Goal: Entertainment & Leisure: Consume media (video, audio)

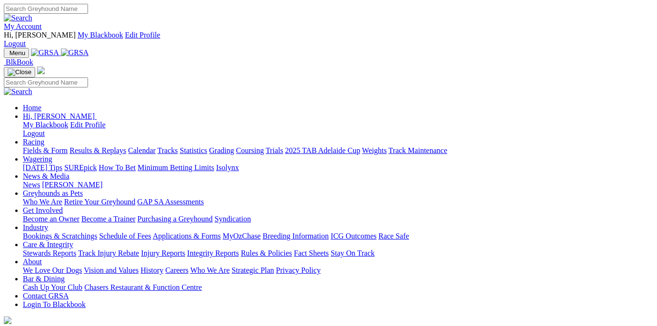
scroll to position [293, 0]
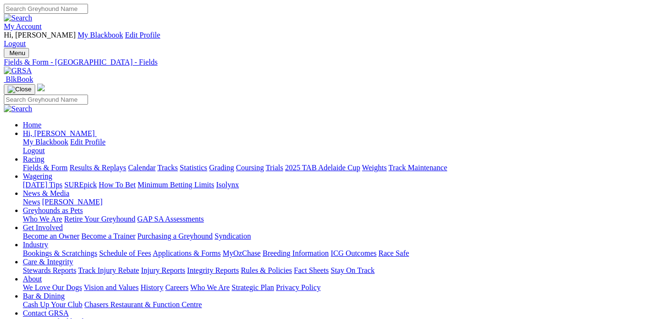
scroll to position [144, 0]
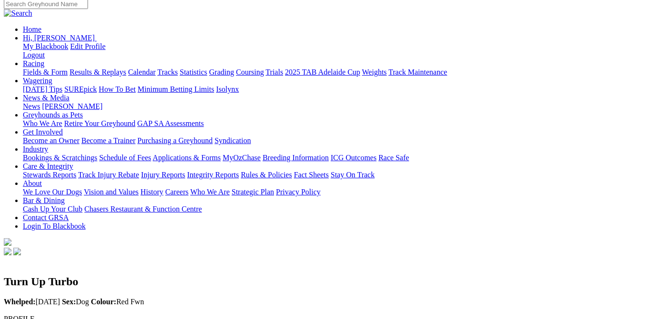
scroll to position [191, 0]
